Goal: Browse casually

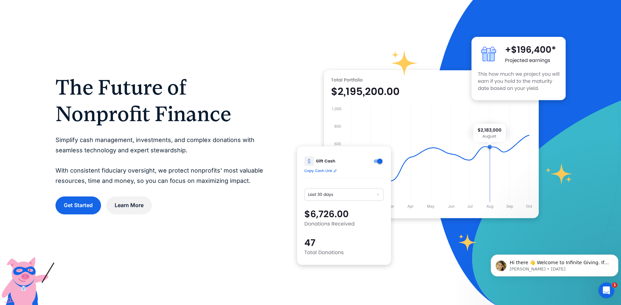
click at [253, 100] on h1 "The Future of Nonprofit Finance" at bounding box center [162, 100] width 215 height 53
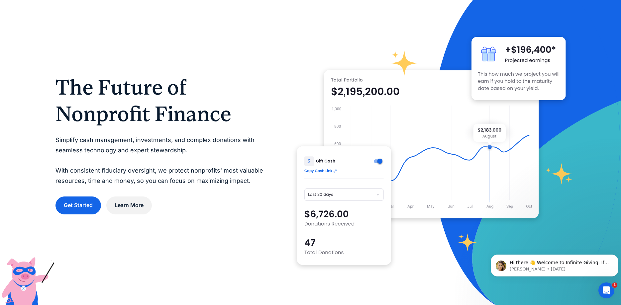
click at [253, 100] on h1 "The Future of Nonprofit Finance" at bounding box center [162, 100] width 215 height 53
click at [255, 101] on h1 "The Future of Nonprofit Finance" at bounding box center [162, 100] width 215 height 53
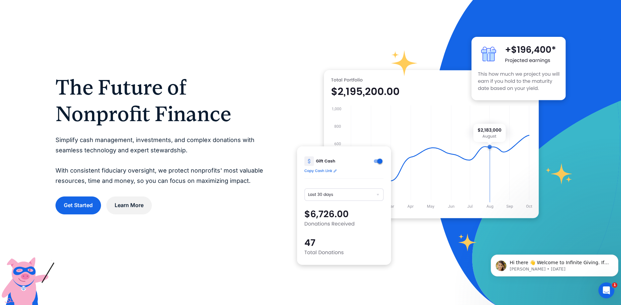
click at [255, 101] on h1 "The Future of Nonprofit Finance" at bounding box center [162, 100] width 215 height 53
